Goal: Browse casually

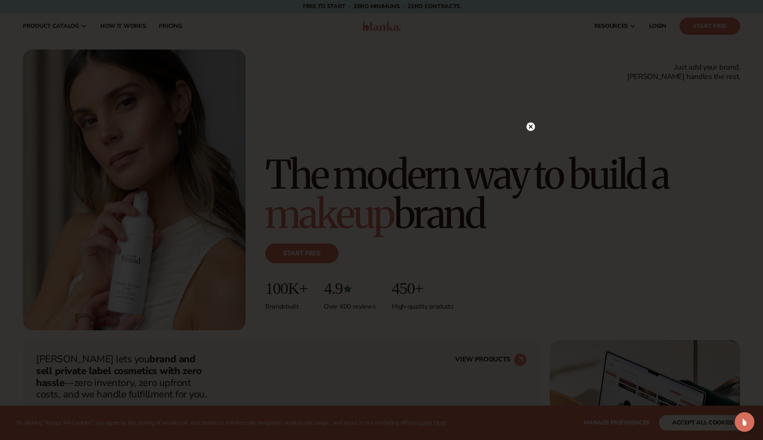
click at [532, 126] on circle at bounding box center [530, 126] width 9 height 9
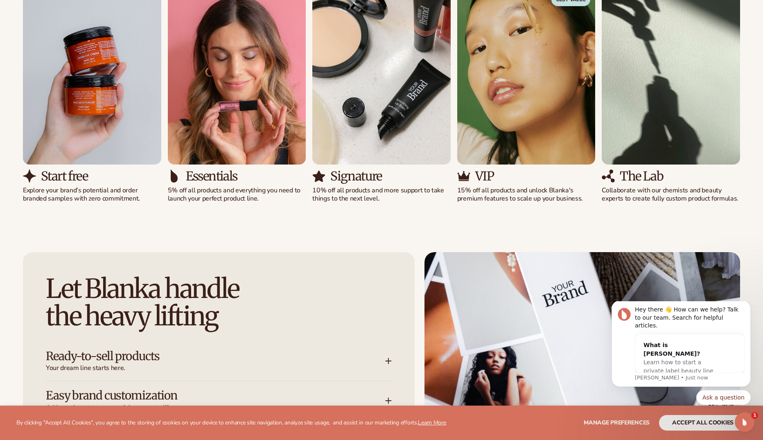
scroll to position [819, 0]
